Goal: Information Seeking & Learning: Learn about a topic

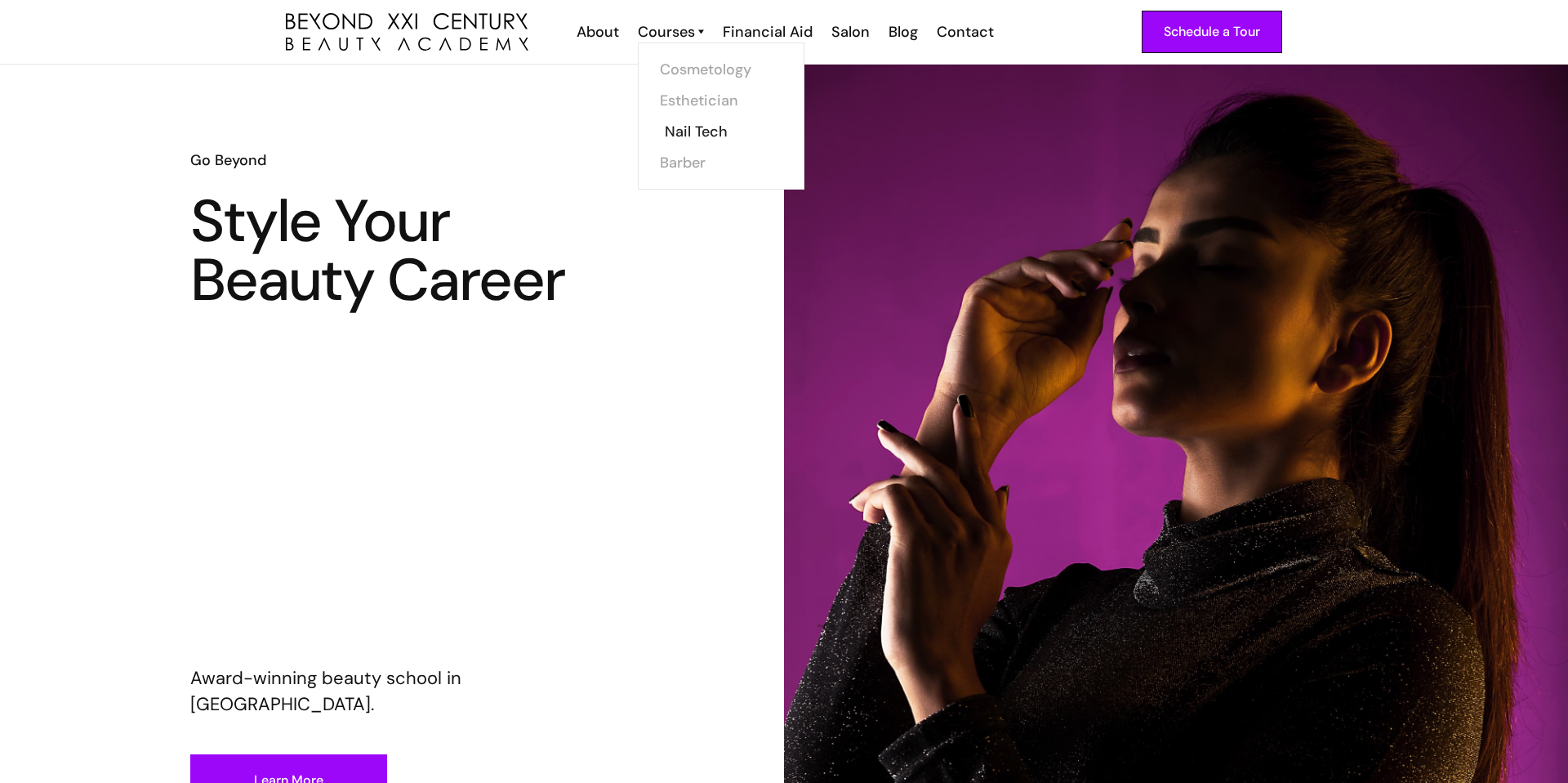
click at [724, 129] on link "Nail Tech" at bounding box center [726, 132] width 123 height 31
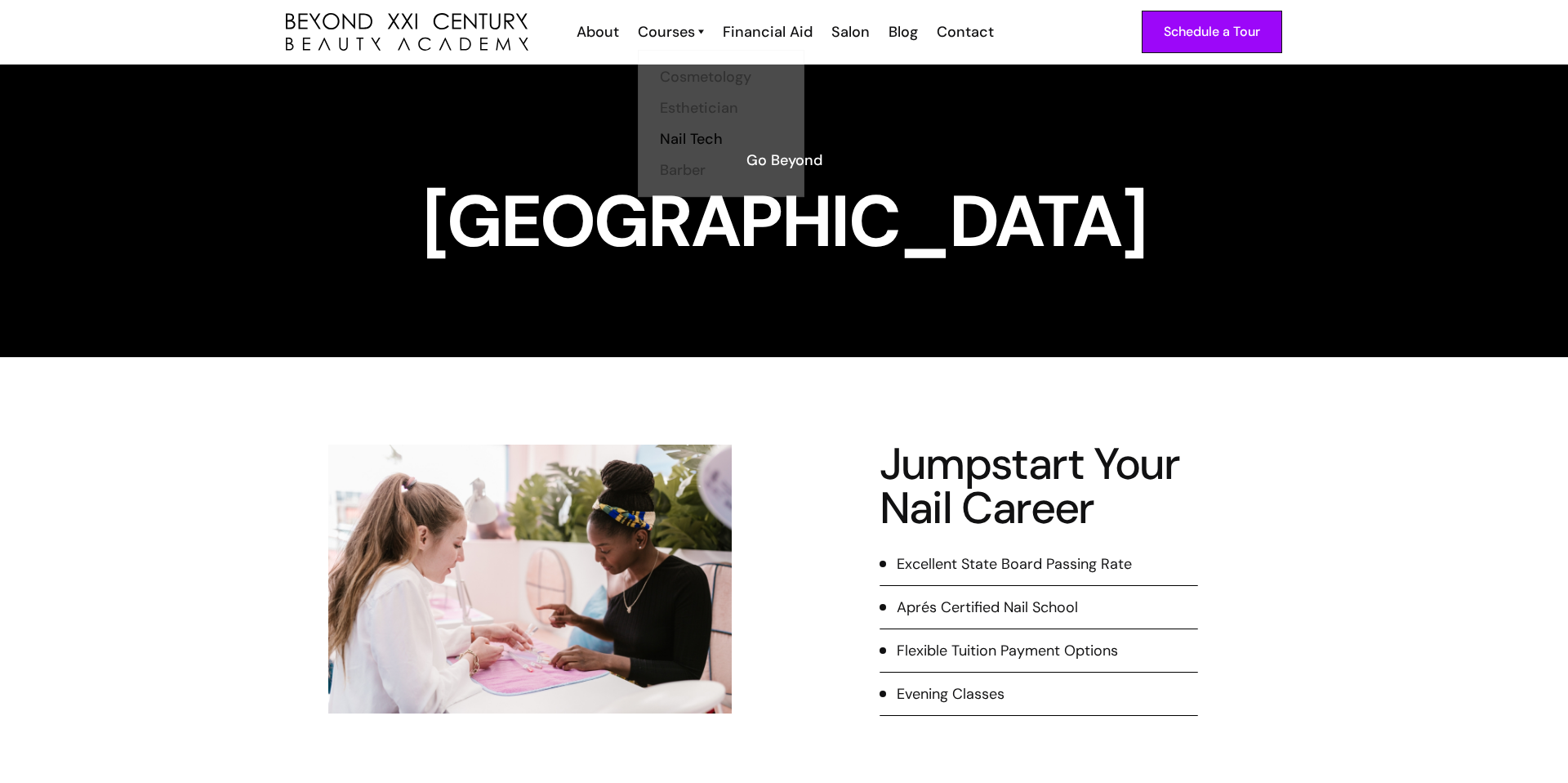
click at [697, 27] on link "Courses" at bounding box center [671, 32] width 66 height 22
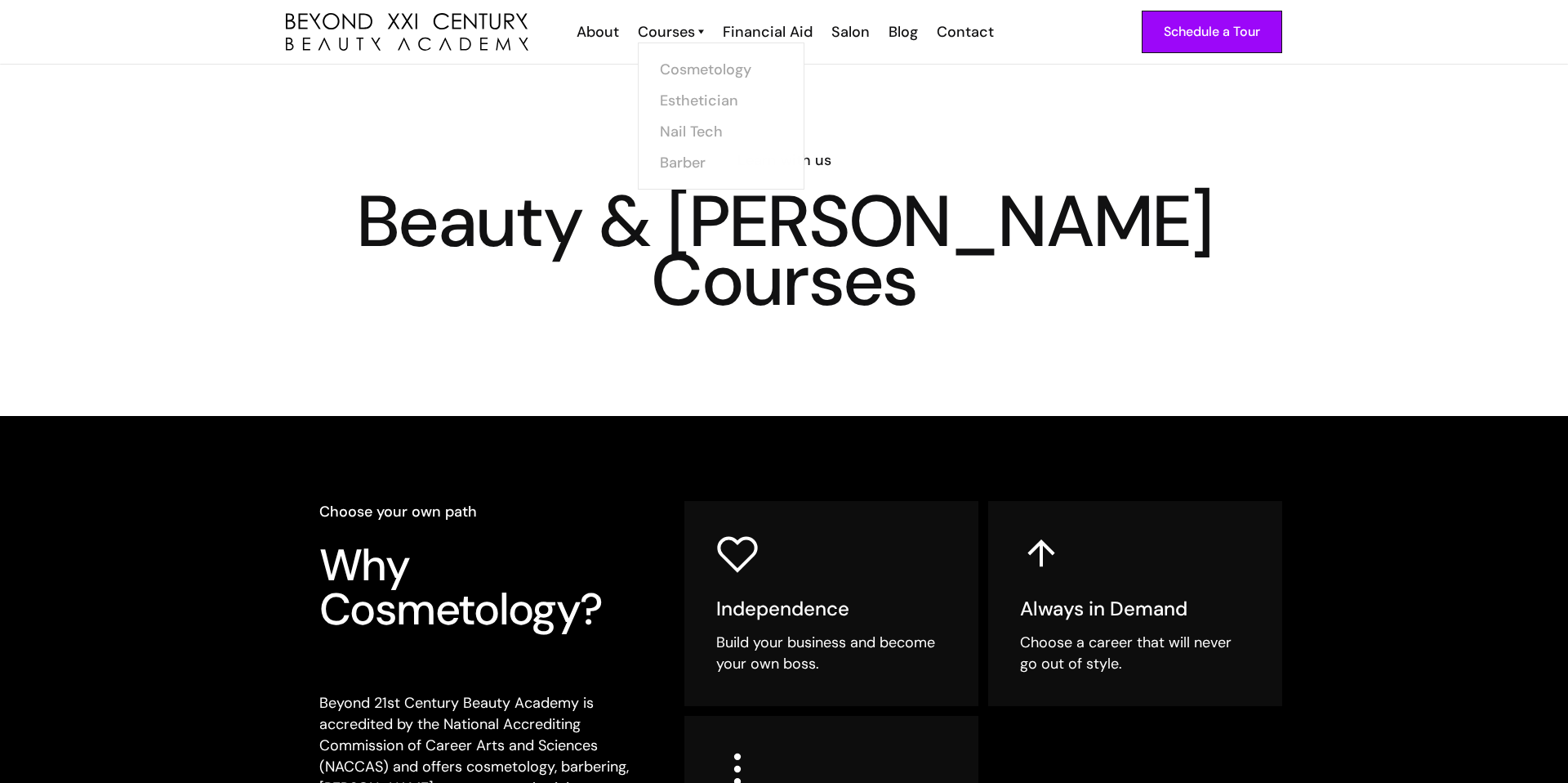
click at [698, 31] on link "Courses" at bounding box center [671, 32] width 66 height 22
click at [704, 31] on img at bounding box center [701, 32] width 6 height 22
click at [702, 126] on link "Nail Tech" at bounding box center [726, 132] width 123 height 31
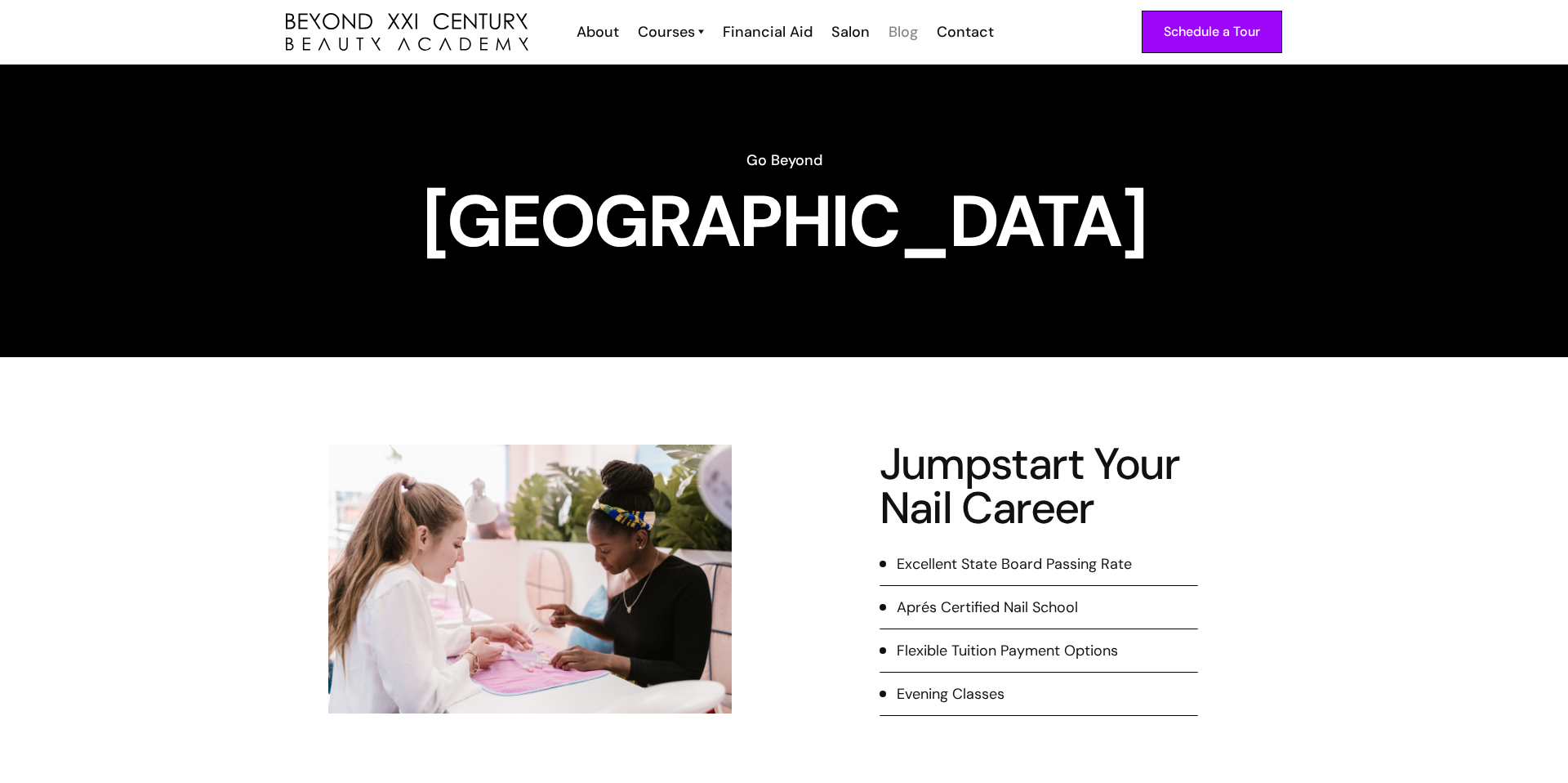
click at [903, 36] on div "Blog" at bounding box center [903, 32] width 29 height 22
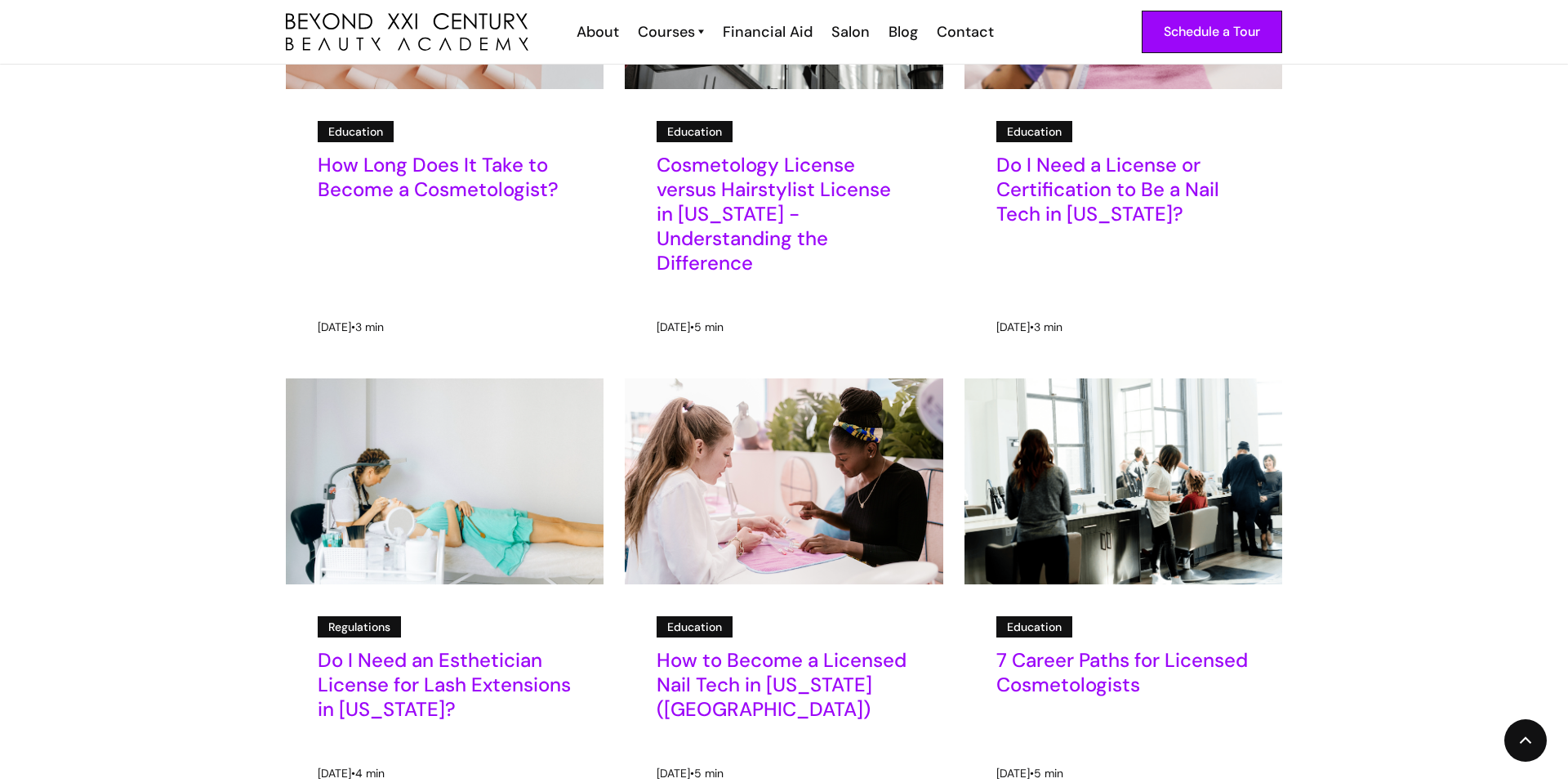
scroll to position [931, 0]
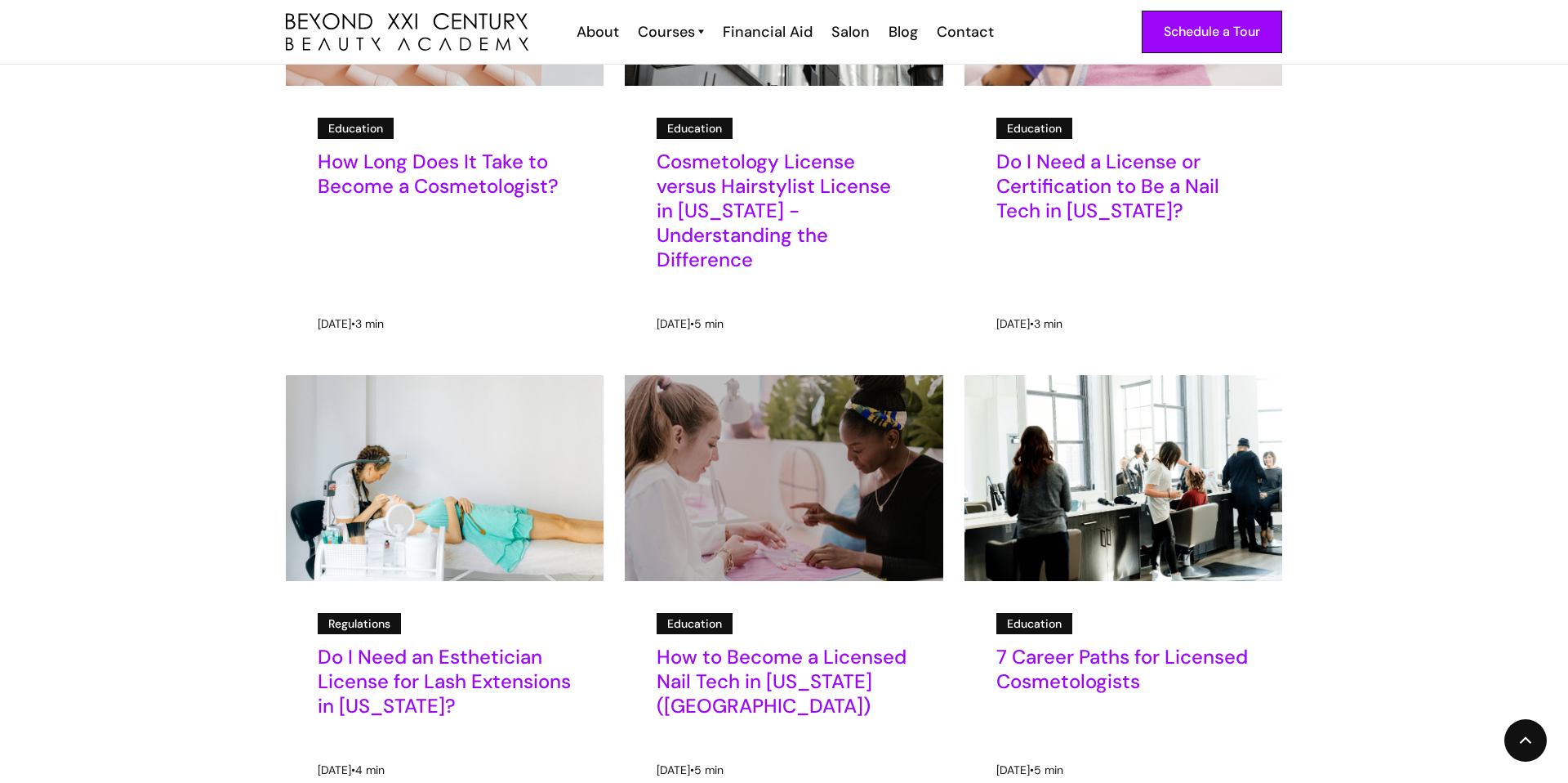
click at [872, 456] on img at bounding box center [784, 478] width 398 height 257
click at [762, 399] on img at bounding box center [784, 478] width 398 height 257
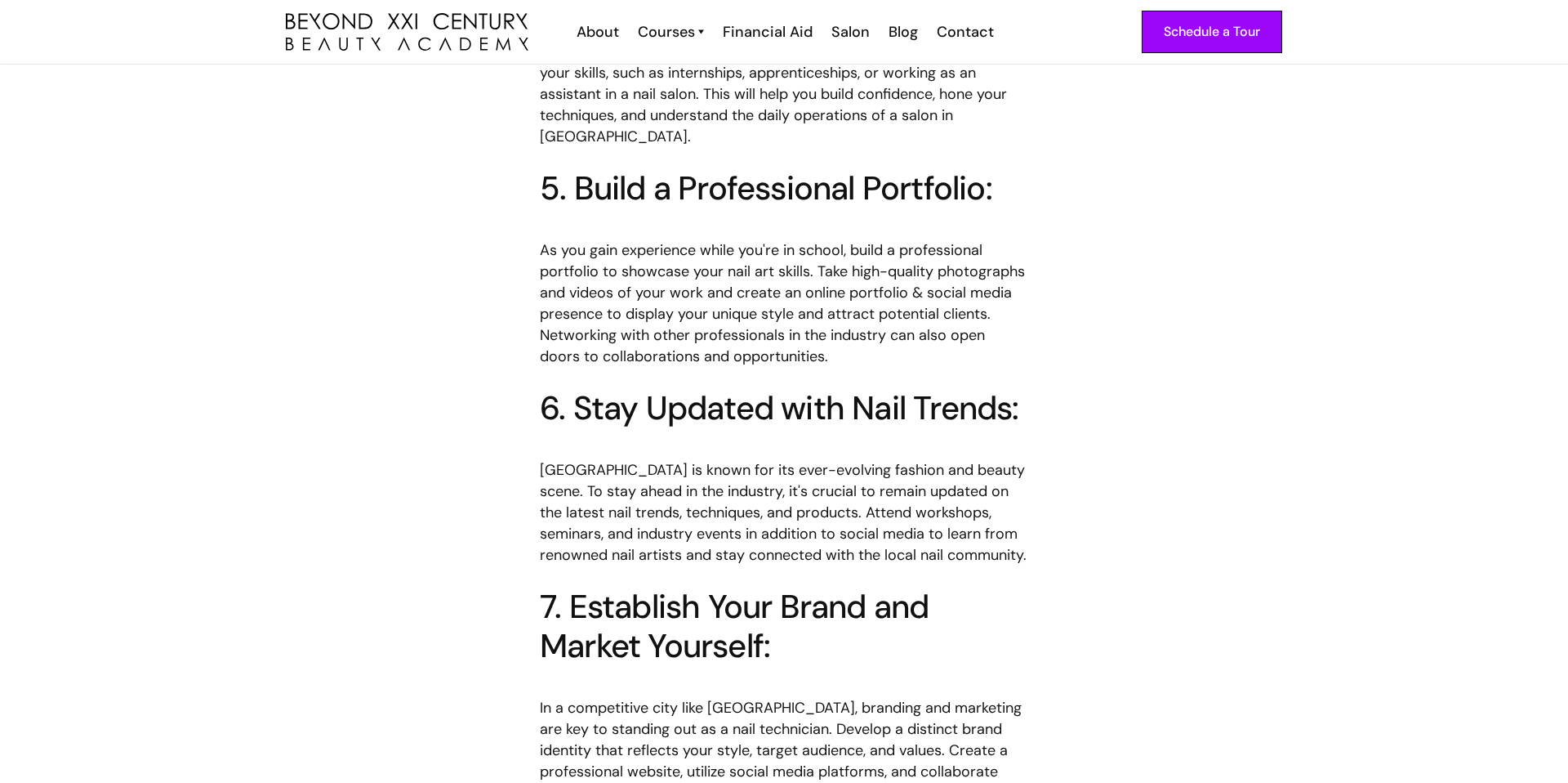
scroll to position [1938, 0]
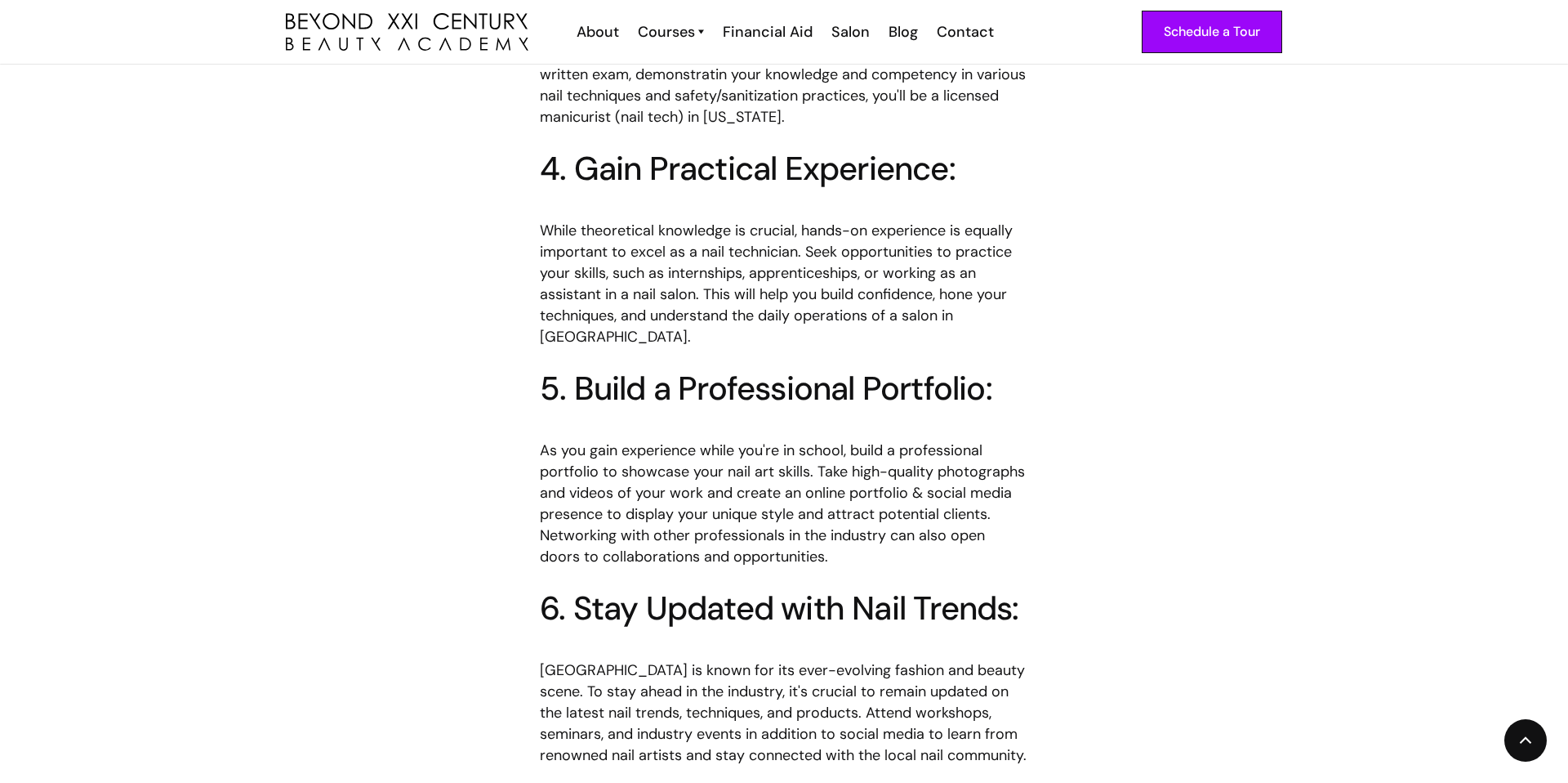
scroll to position [1761, 0]
